Goal: Information Seeking & Learning: Learn about a topic

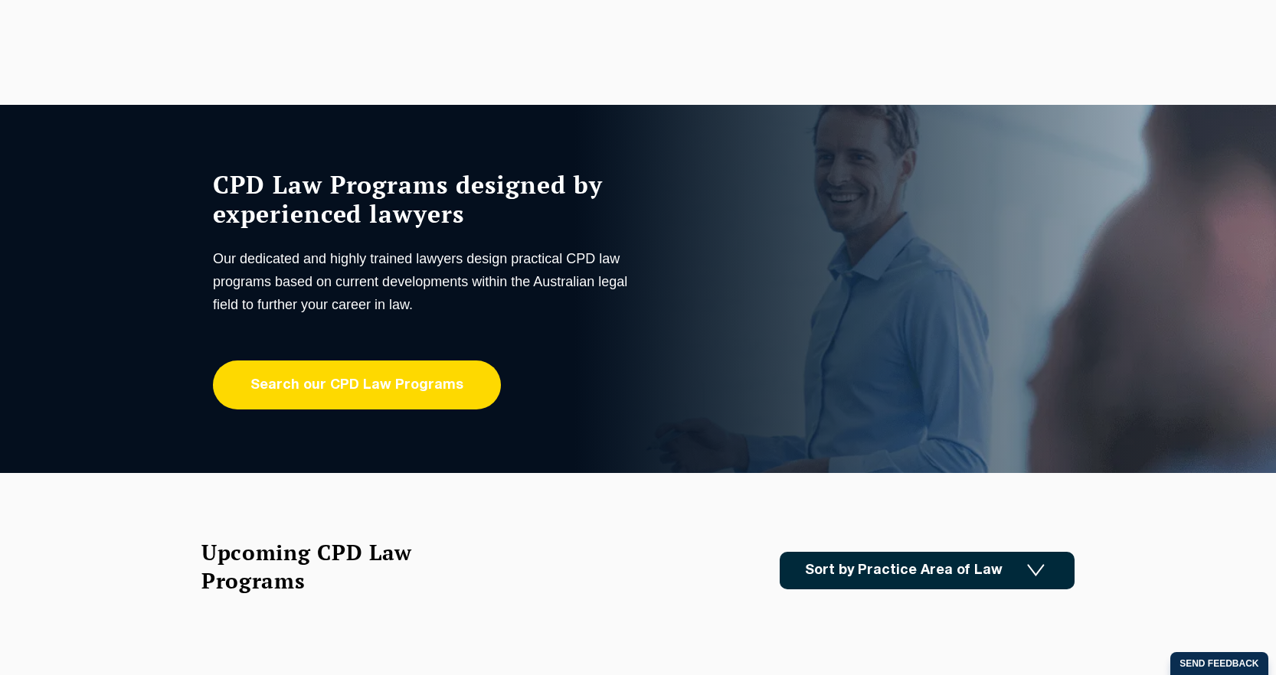
click at [393, 387] on link "Search our CPD Law Programs" at bounding box center [357, 385] width 288 height 49
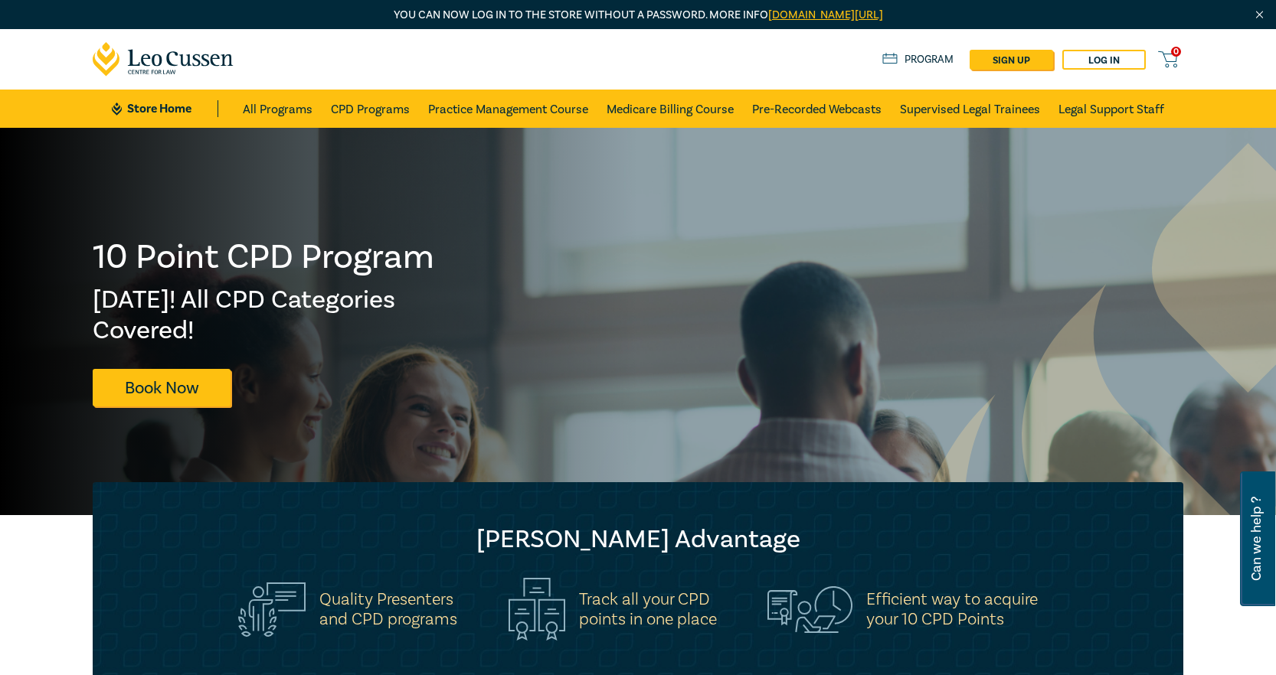
drag, startPoint x: 359, startPoint y: 488, endPoint x: 374, endPoint y: 489, distance: 15.4
click at [362, 489] on div "Leo Cussen Advantage Quality Presenters and CPD programs Track all your CPD poi…" at bounding box center [638, 594] width 1090 height 224
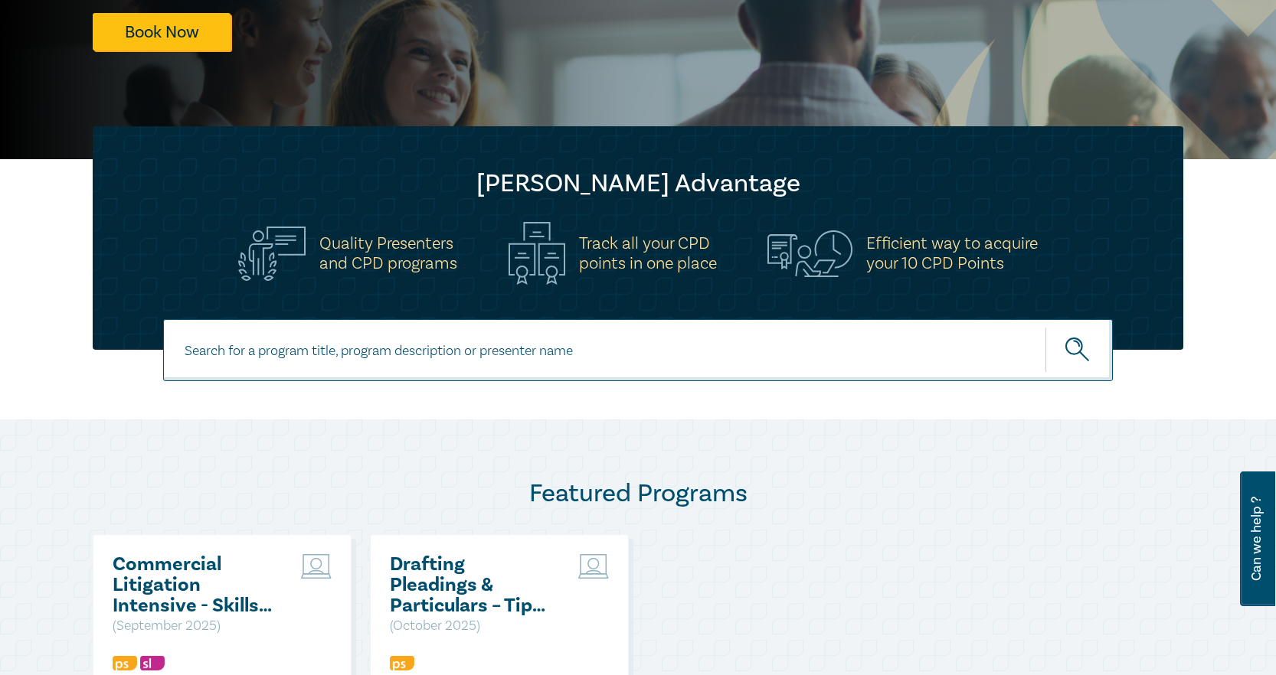
scroll to position [383, 0]
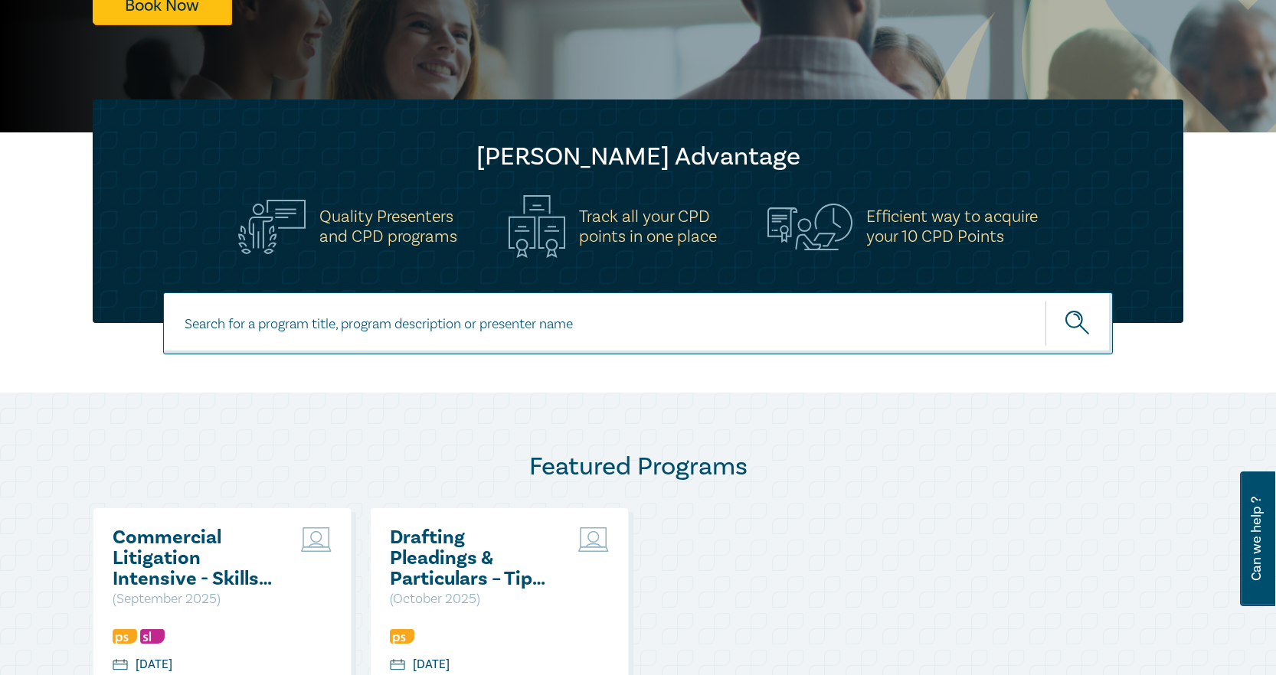
click at [254, 319] on input at bounding box center [637, 323] width 949 height 62
paste input "Mastering Interview Techniques"
type input "Mastering Interview Techniques"
click at [1045, 300] on button "submit" at bounding box center [1078, 323] width 67 height 47
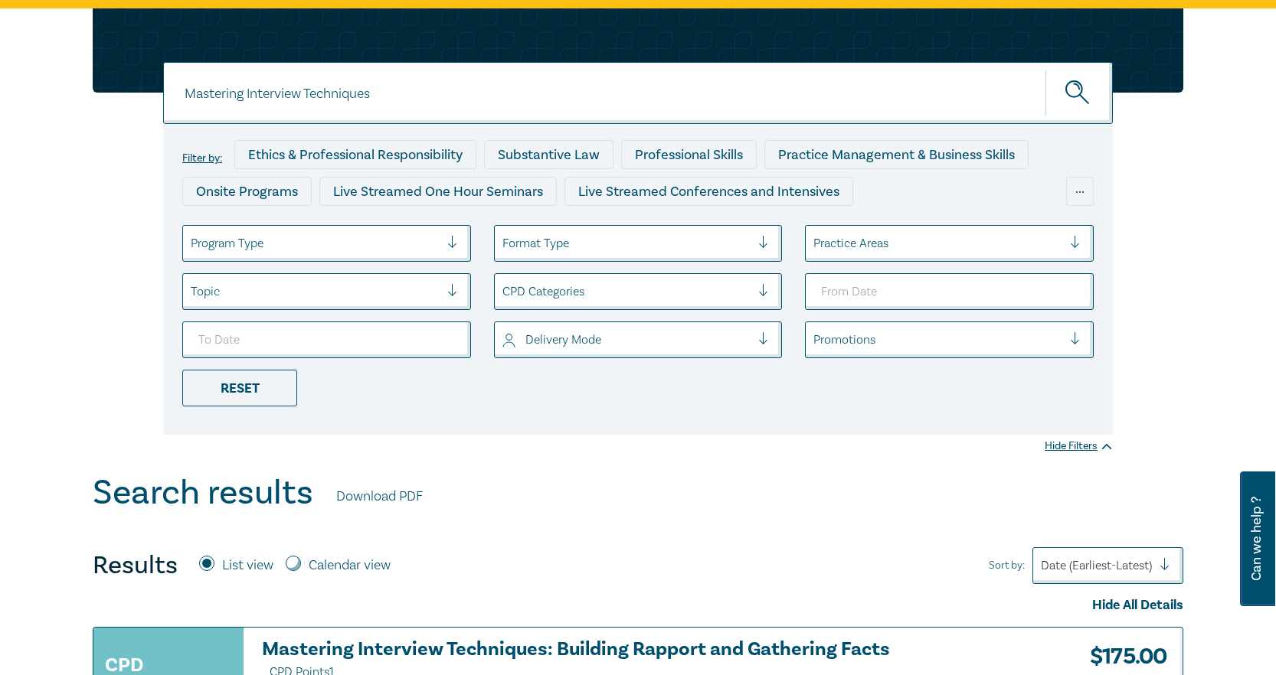
scroll to position [383, 0]
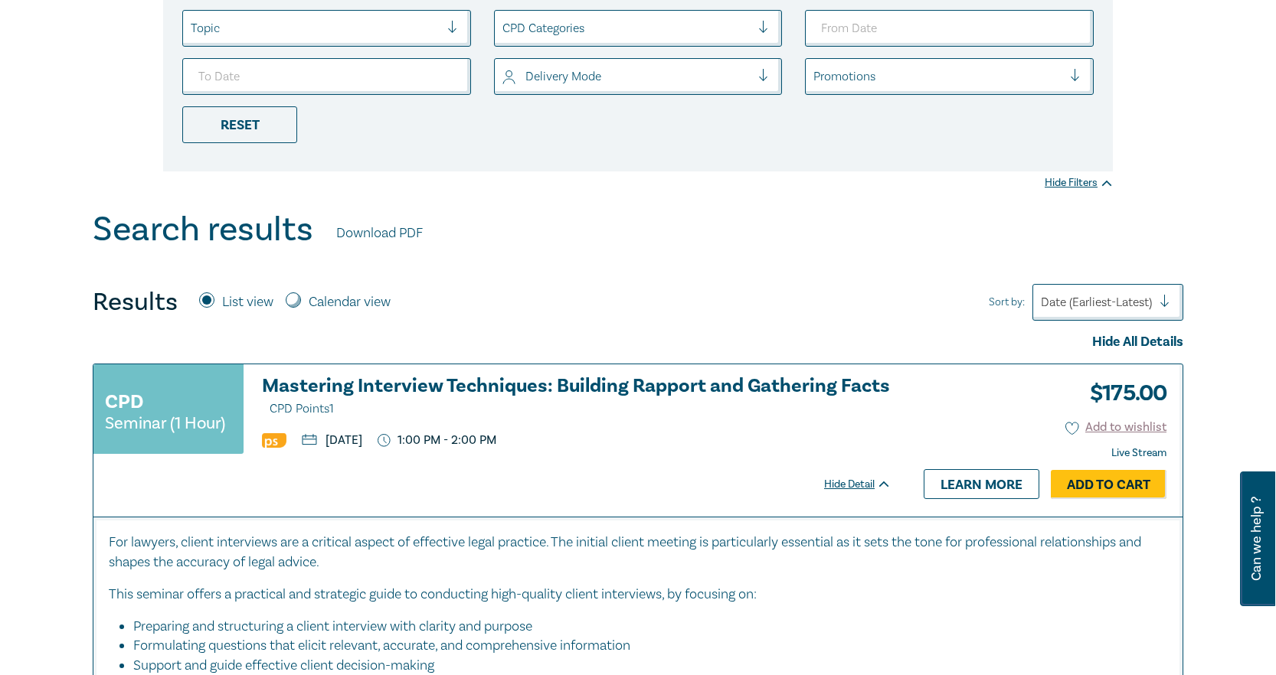
click at [389, 386] on h3 "Mastering Interview Techniques: Building Rapport and Gathering Facts CPD Points…" at bounding box center [576, 398] width 629 height 44
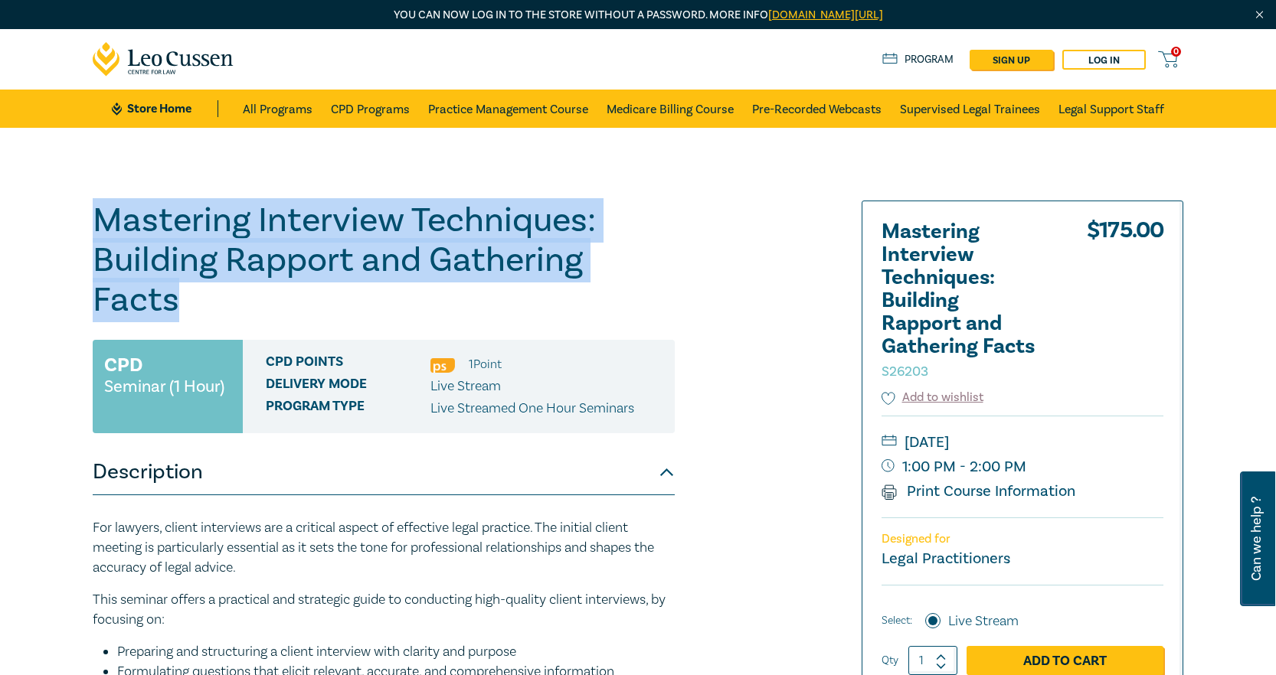
drag, startPoint x: 102, startPoint y: 217, endPoint x: 183, endPoint y: 299, distance: 114.8
click at [183, 299] on h1 "Mastering Interview Techniques: Building Rapport and Gathering Facts S26203" at bounding box center [384, 260] width 582 height 119
copy h1 "Mastering Interview Techniques: Building Rapport and Gathering Facts"
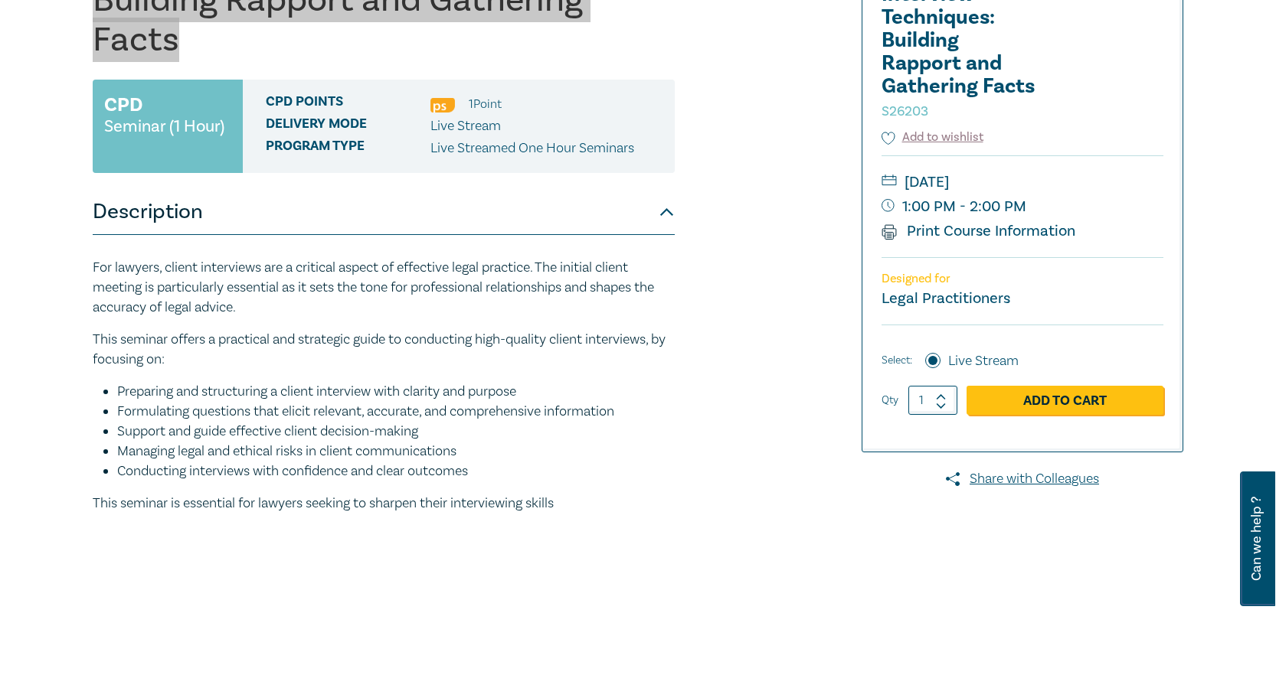
scroll to position [306, 0]
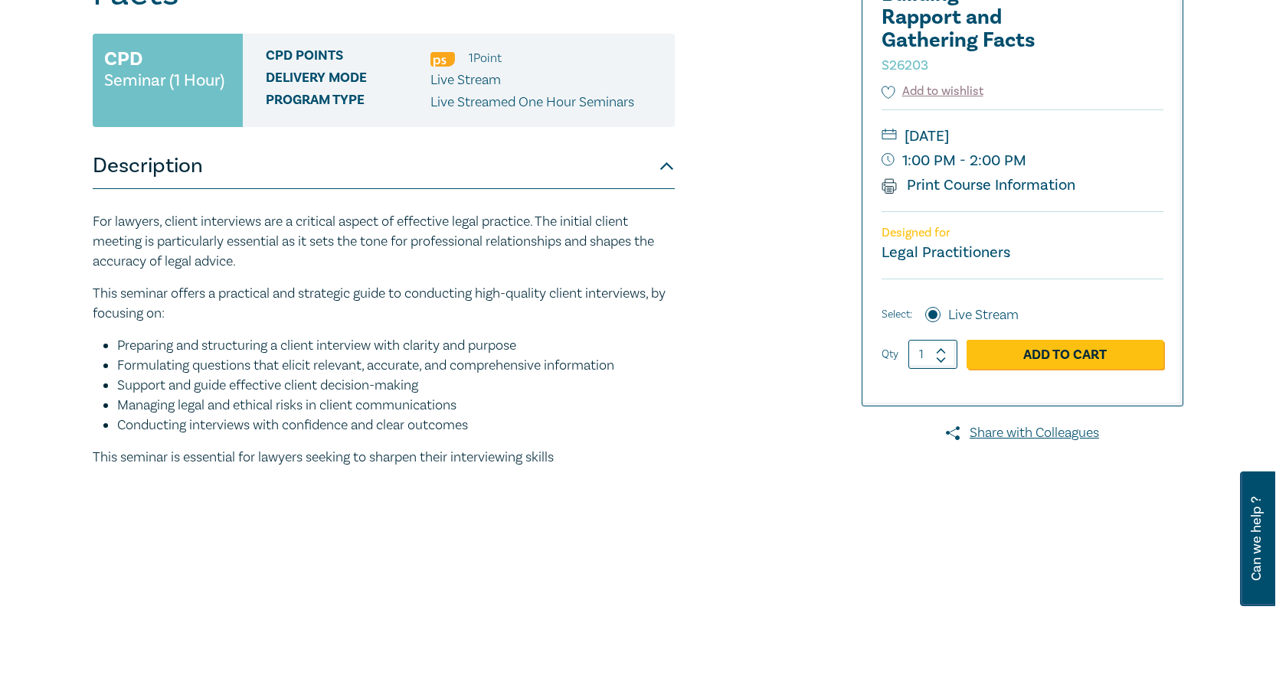
click at [188, 283] on div "For lawyers, client interviews are a critical aspect of effective legal practic…" at bounding box center [384, 340] width 582 height 256
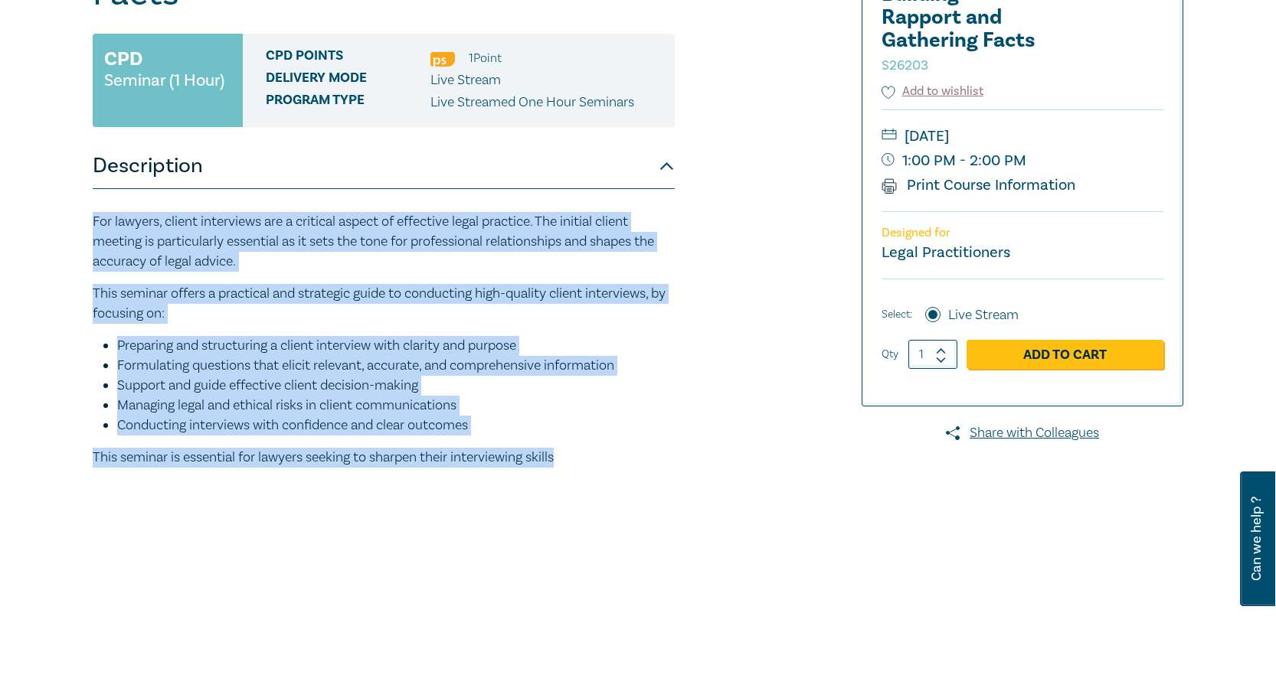
drag, startPoint x: 95, startPoint y: 216, endPoint x: 647, endPoint y: 464, distance: 605.2
click at [647, 464] on div "For lawyers, client interviews are a critical aspect of effective legal practic…" at bounding box center [384, 340] width 582 height 256
copy div "For lawyers, client interviews are a critical aspect of effective legal practic…"
click at [430, 283] on div "For lawyers, client interviews are a critical aspect of effective legal practic…" at bounding box center [384, 340] width 582 height 256
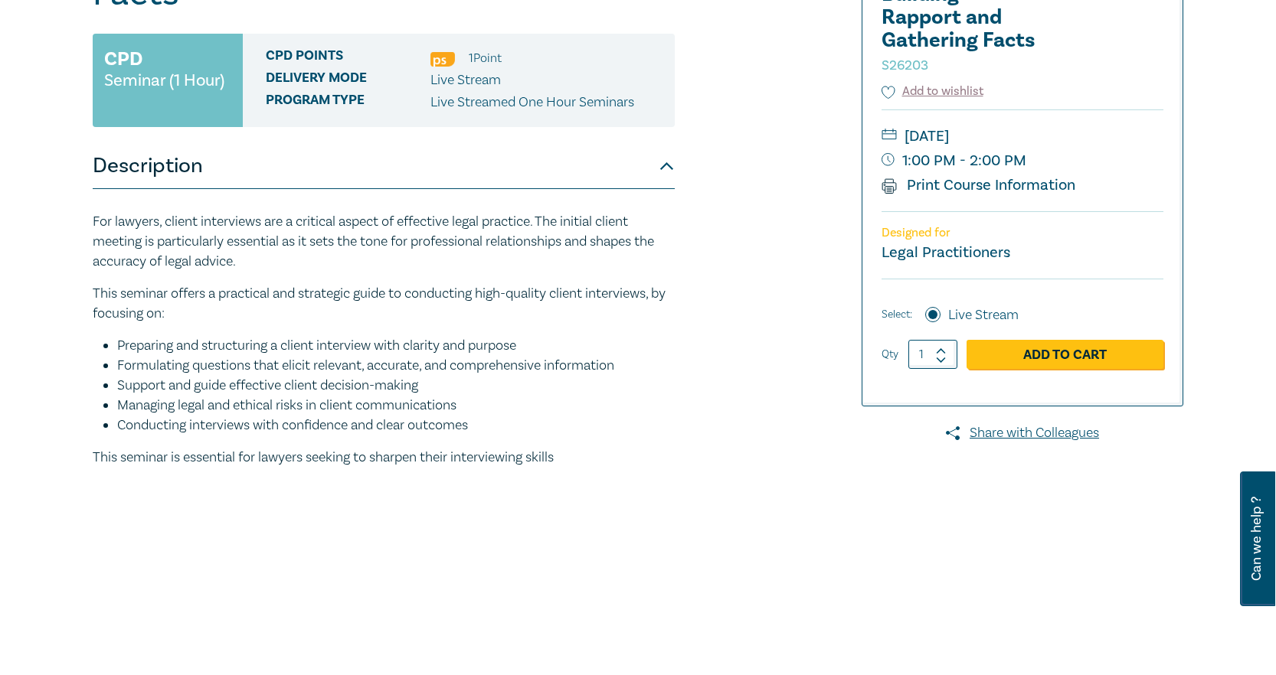
scroll to position [0, 0]
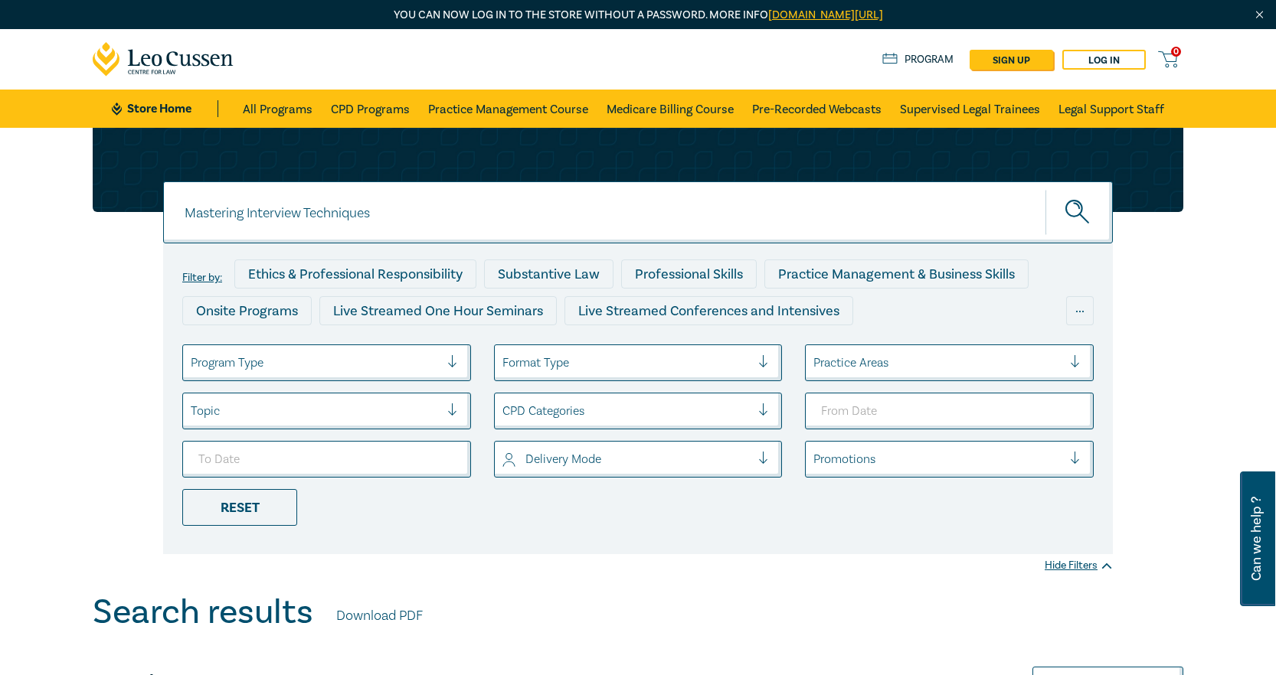
click at [366, 221] on input "Mastering Interview Techniques" at bounding box center [637, 212] width 949 height 62
drag, startPoint x: 394, startPoint y: 218, endPoint x: 64, endPoint y: 182, distance: 331.9
click at [64, 182] on div "Mastering Interview Techniques Mastering Interview Techniques Mastering Intervi…" at bounding box center [638, 360] width 1276 height 465
type input "contract law intensive"
click at [1045, 189] on button "submit" at bounding box center [1078, 212] width 67 height 47
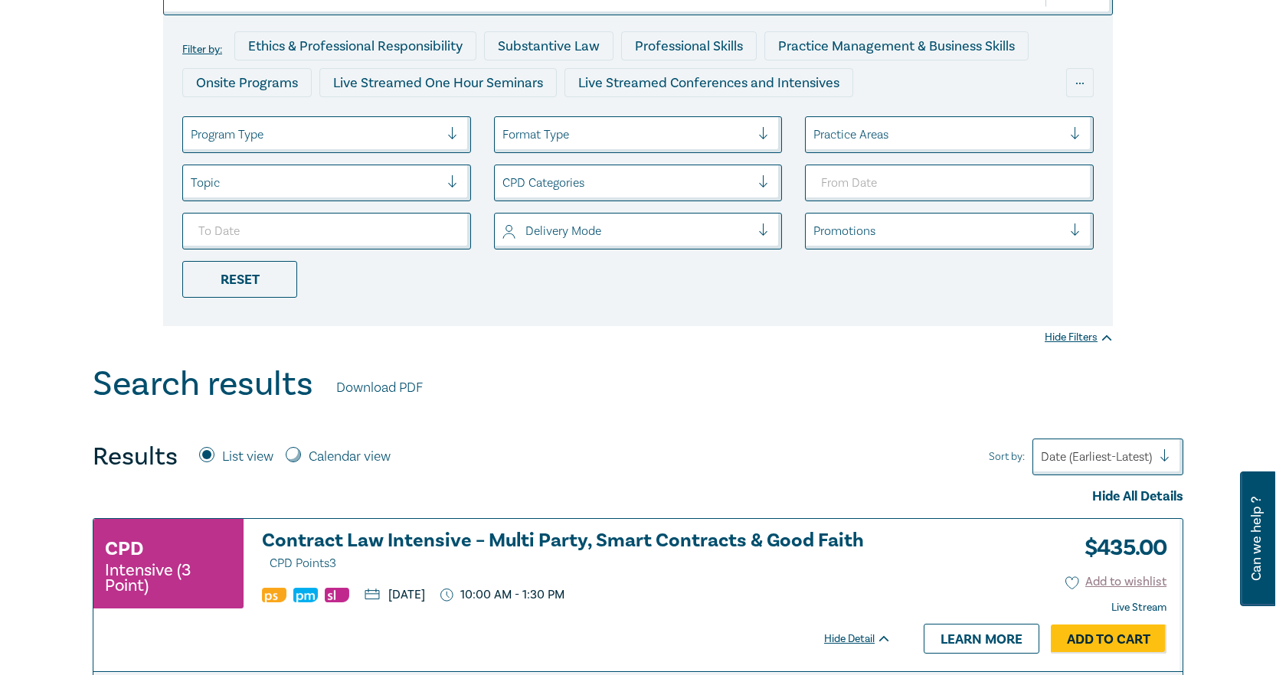
scroll to position [383, 0]
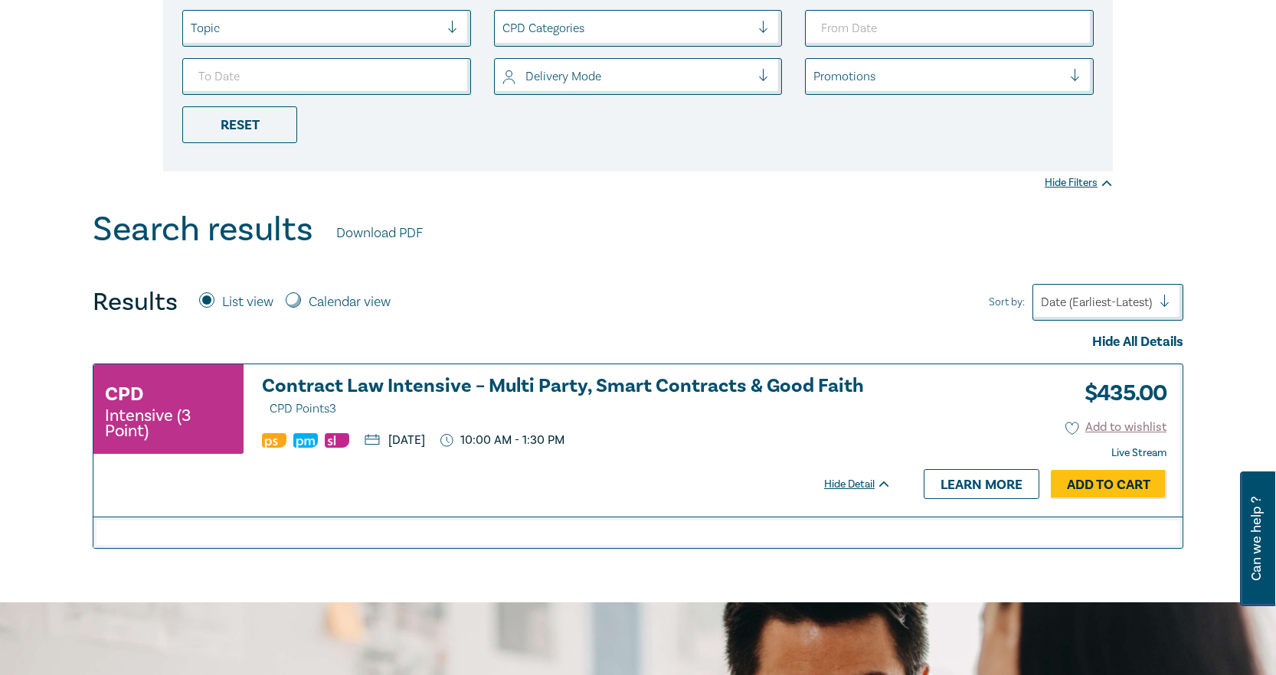
click at [391, 384] on h3 "Contract Law Intensive – Multi Party, Smart Contracts & Good Faith CPD Points 3" at bounding box center [576, 398] width 629 height 44
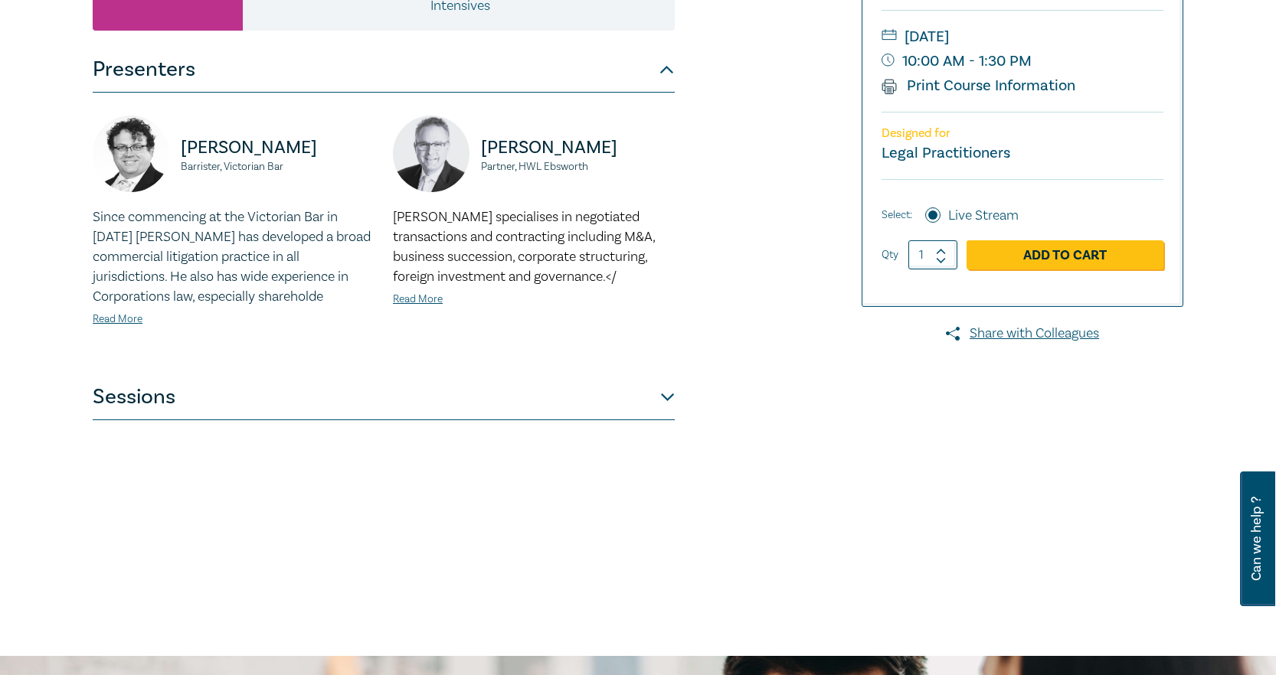
scroll to position [77, 0]
